Goal: Task Accomplishment & Management: Use online tool/utility

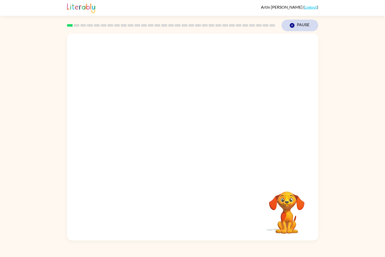
click at [297, 23] on button "Pause Pause" at bounding box center [299, 26] width 37 height 12
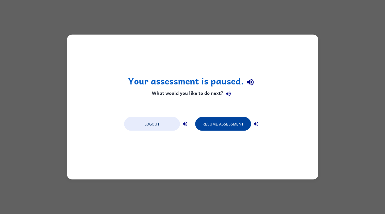
click at [203, 127] on button "Resume Assessment" at bounding box center [223, 124] width 56 height 14
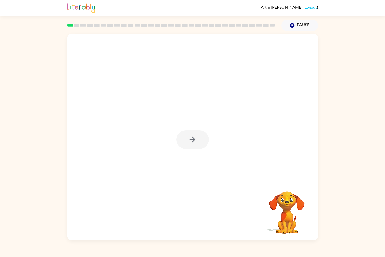
click at [199, 133] on div at bounding box center [192, 139] width 32 height 19
click at [196, 135] on div at bounding box center [192, 139] width 32 height 19
click at [195, 135] on icon "button" at bounding box center [192, 139] width 9 height 9
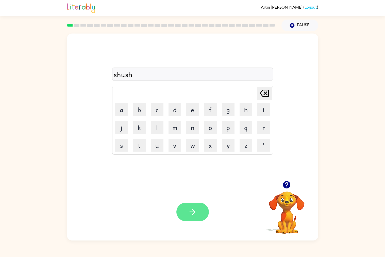
click at [202, 218] on button "button" at bounding box center [192, 211] width 32 height 19
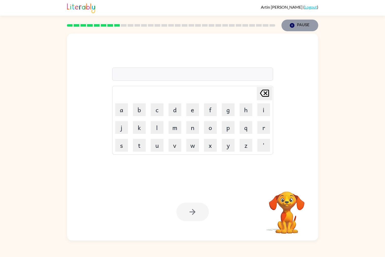
click at [292, 27] on icon "button" at bounding box center [291, 25] width 5 height 5
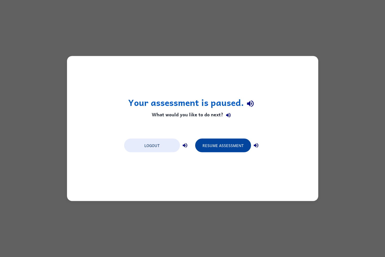
click at [228, 150] on button "Resume Assessment" at bounding box center [223, 145] width 56 height 14
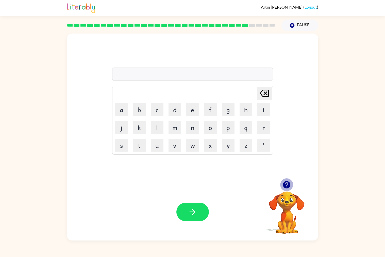
click at [286, 187] on icon "button" at bounding box center [286, 184] width 7 height 7
